Goal: Task Accomplishment & Management: Use online tool/utility

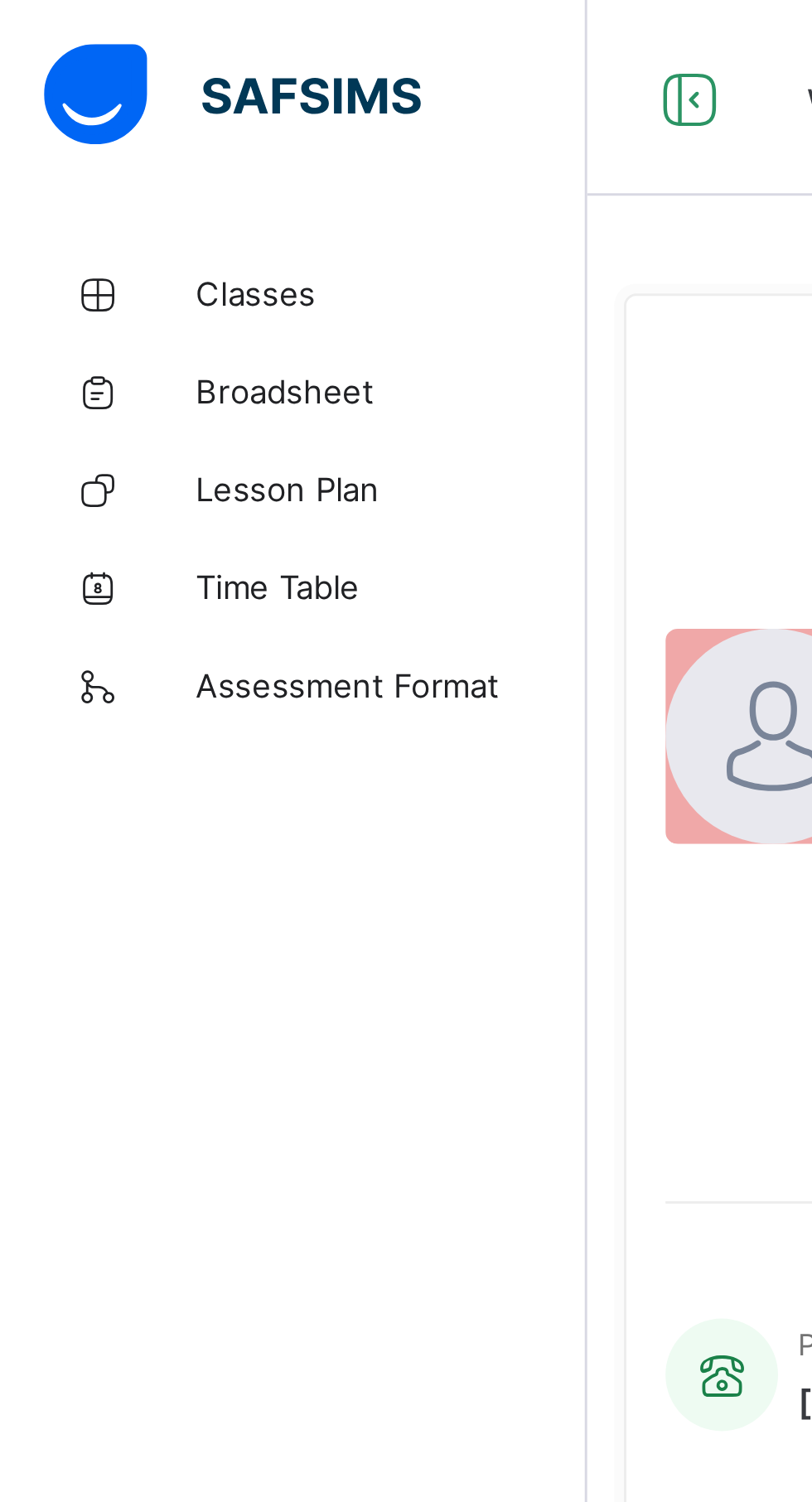
click at [84, 95] on span "Classes" at bounding box center [133, 100] width 133 height 14
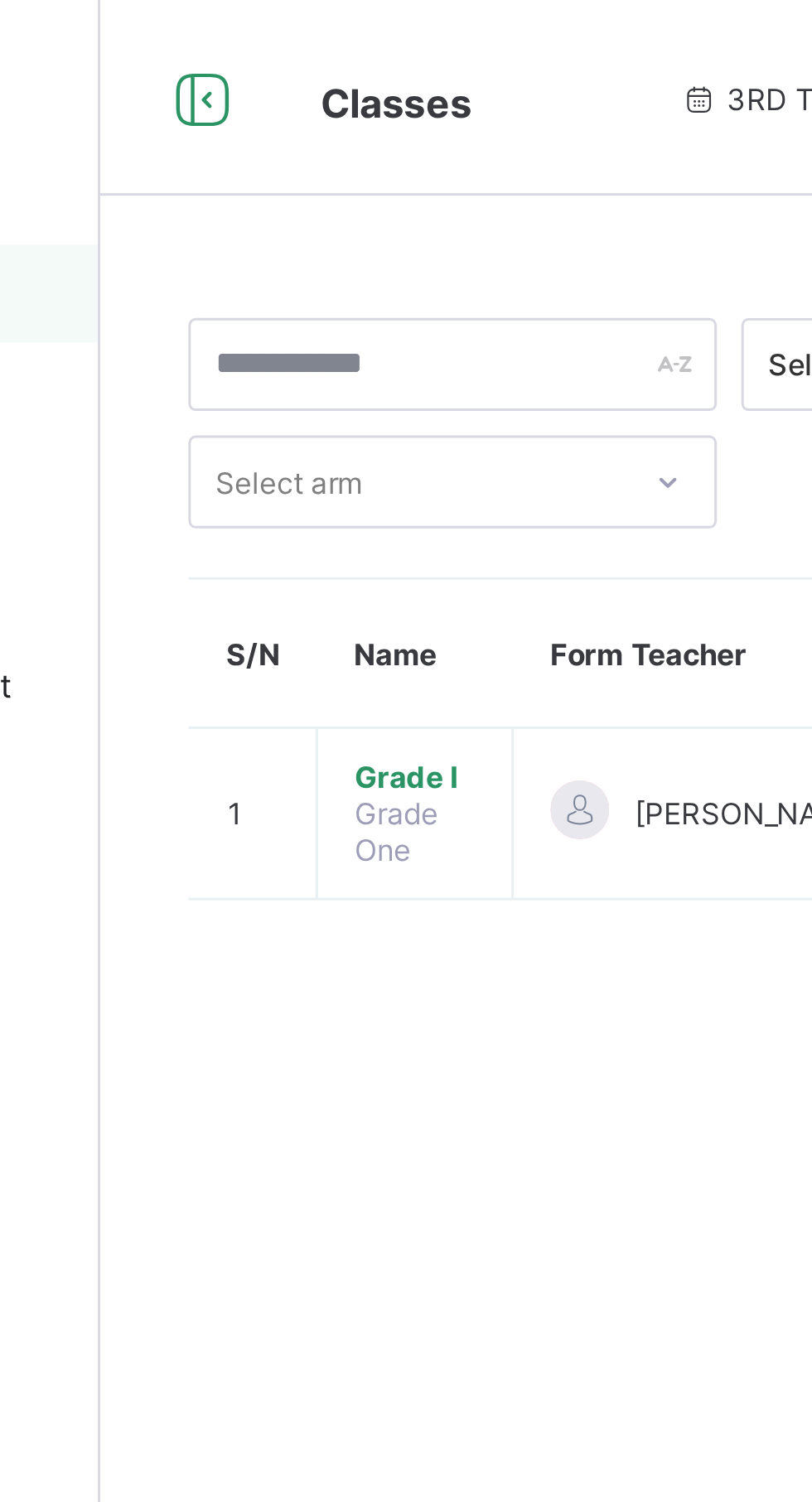
click at [301, 265] on span "Grade I" at bounding box center [306, 263] width 41 height 13
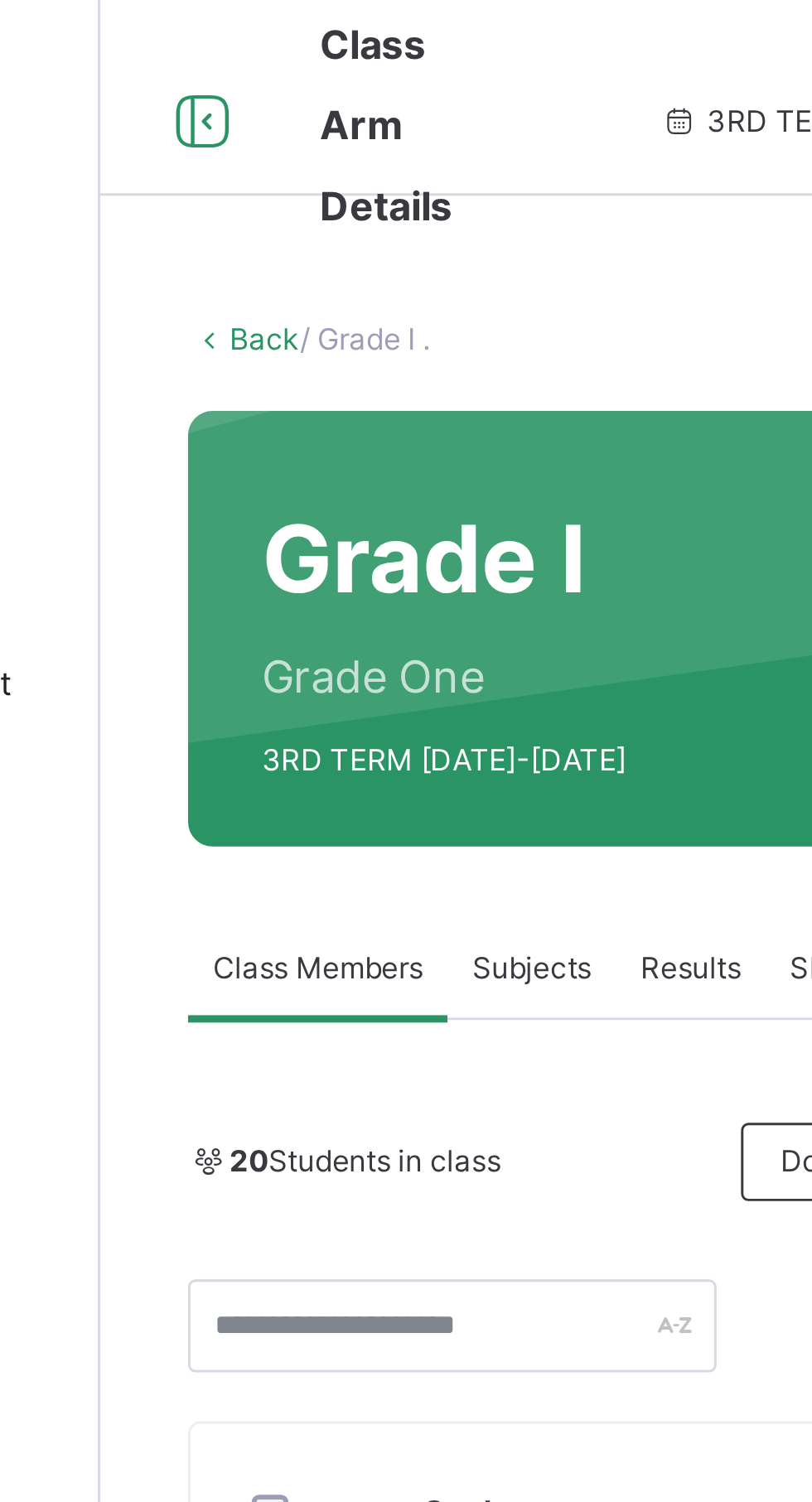
click at [347, 326] on span "Subjects" at bounding box center [345, 329] width 41 height 15
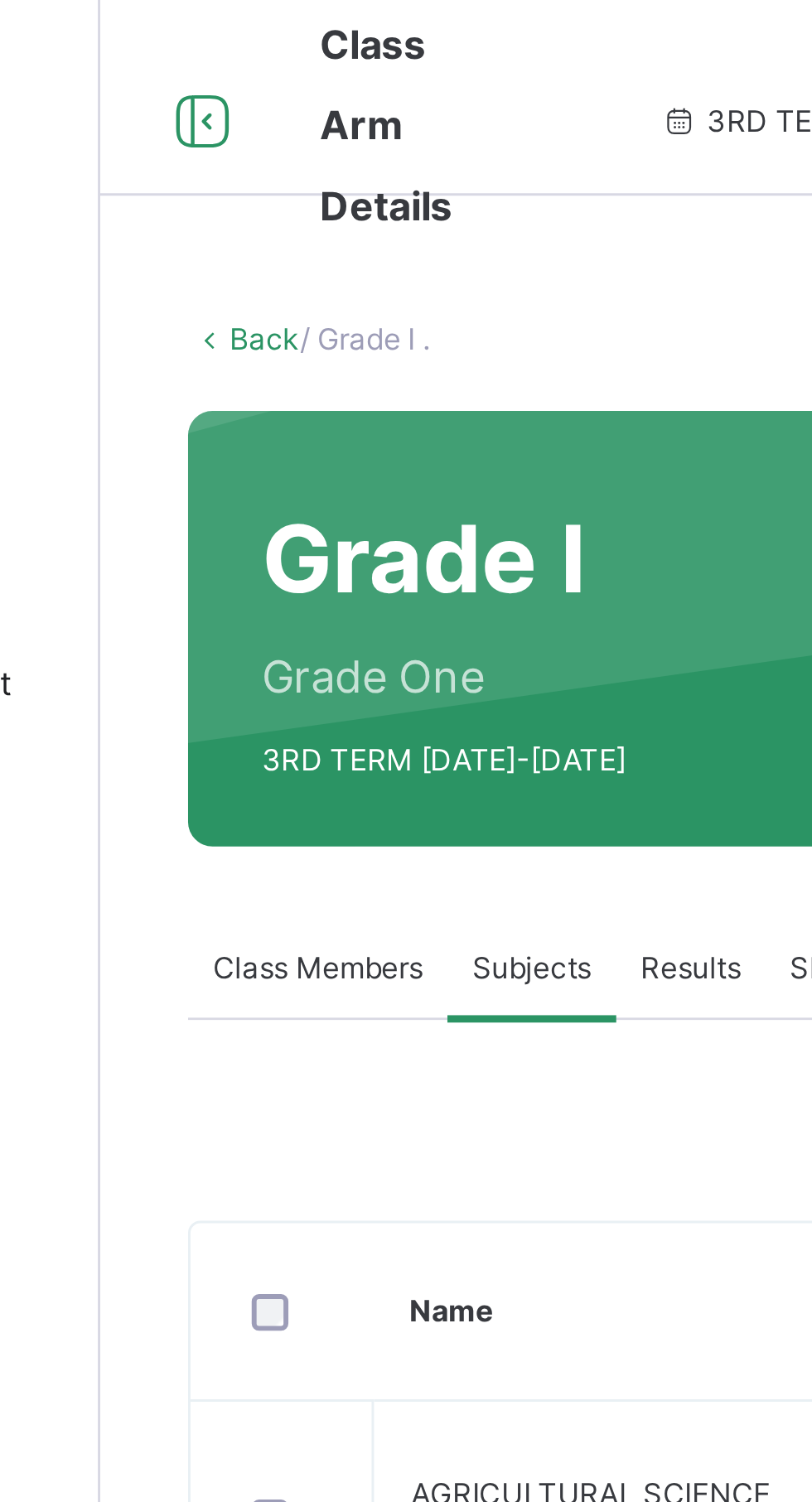
click at [343, 330] on span "Subjects" at bounding box center [345, 329] width 41 height 15
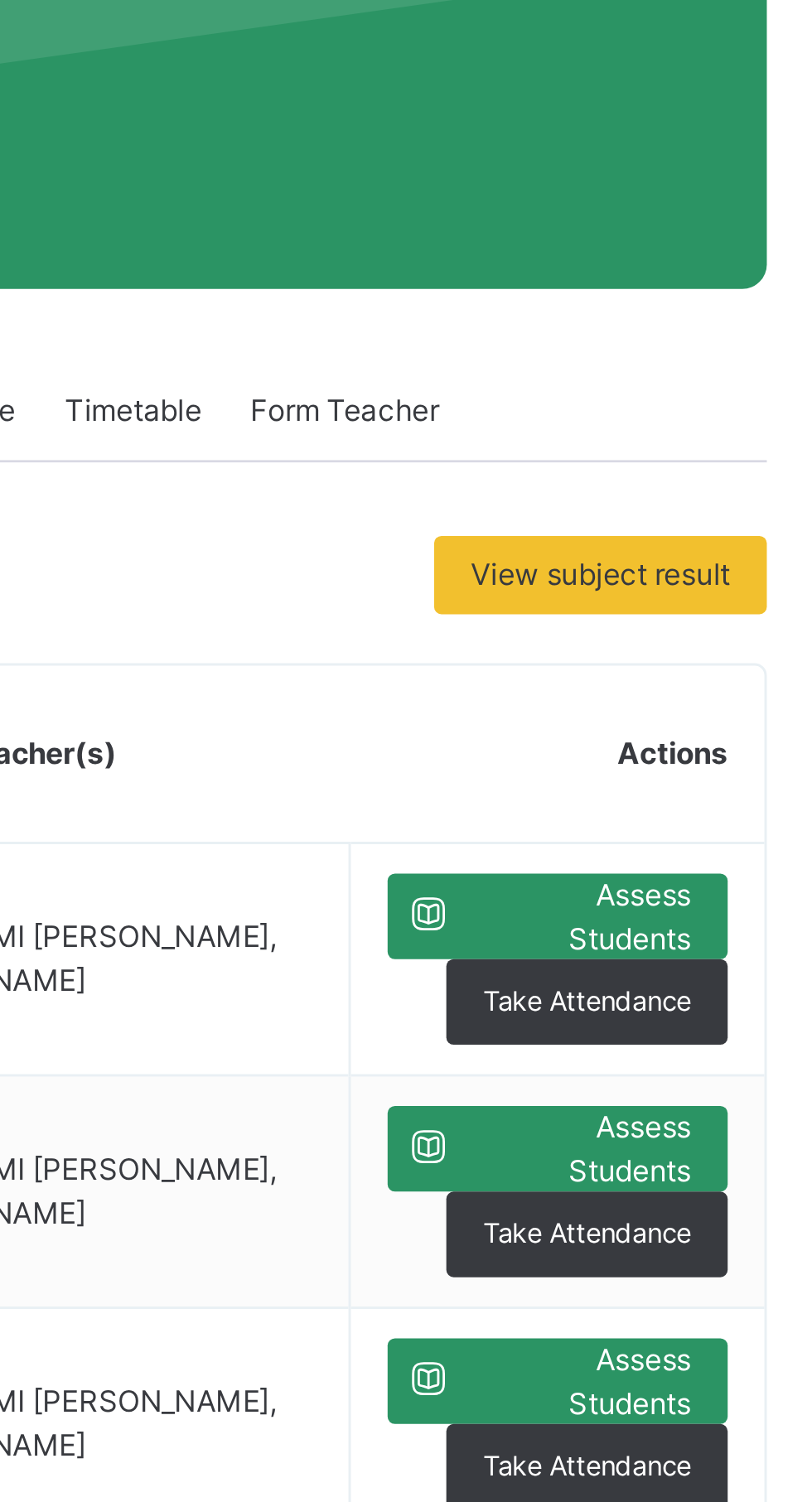
click at [699, 503] on span "Assess Students" at bounding box center [719, 499] width 75 height 30
